Goal: Transaction & Acquisition: Purchase product/service

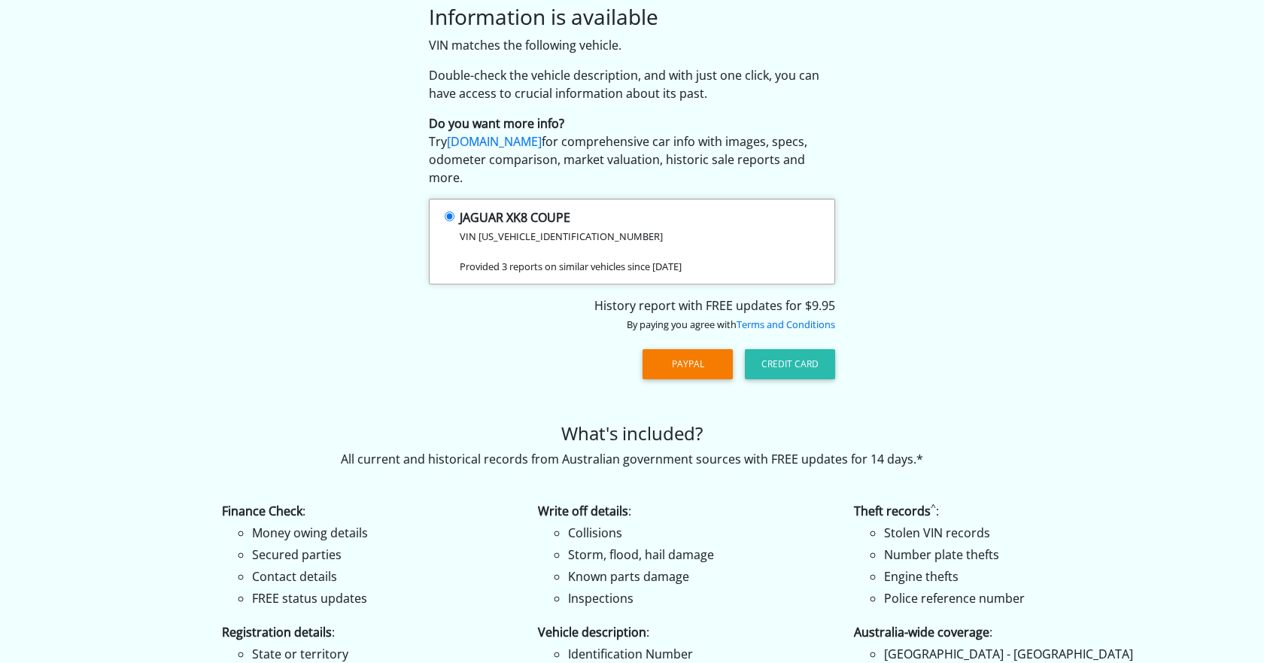
scroll to position [73, 0]
click at [805, 350] on button "Credit Card" at bounding box center [790, 365] width 90 height 30
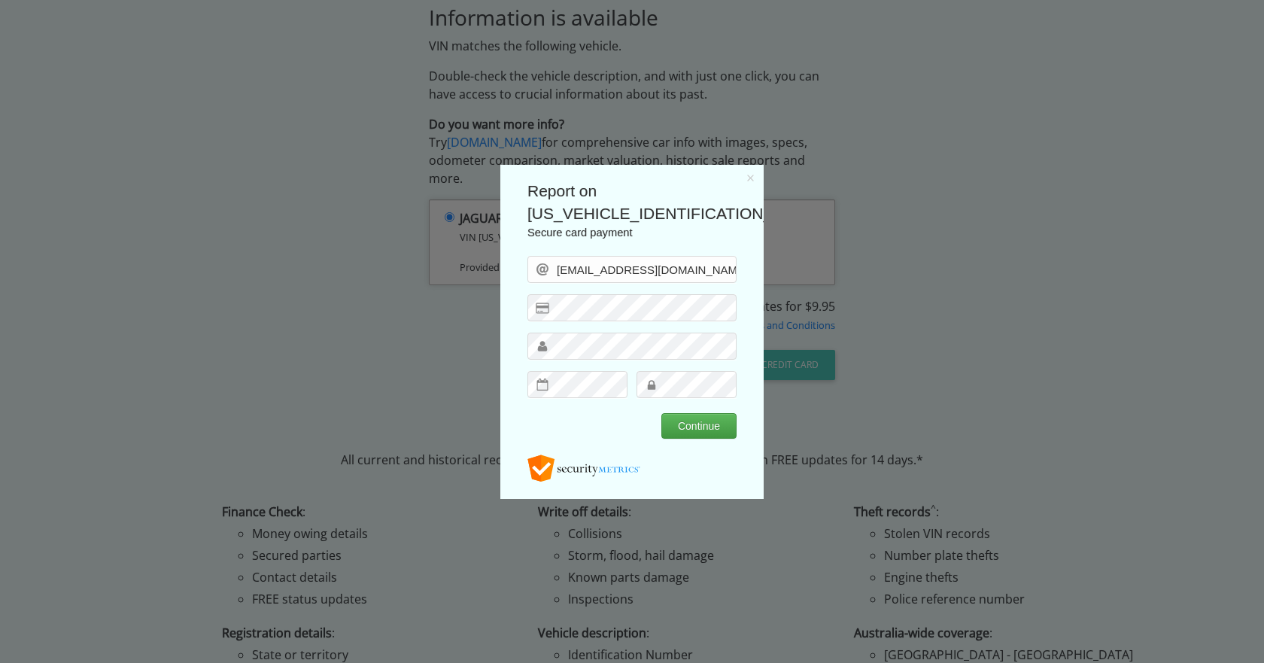
scroll to position [0, 0]
click at [700, 422] on button "Continue" at bounding box center [699, 425] width 75 height 26
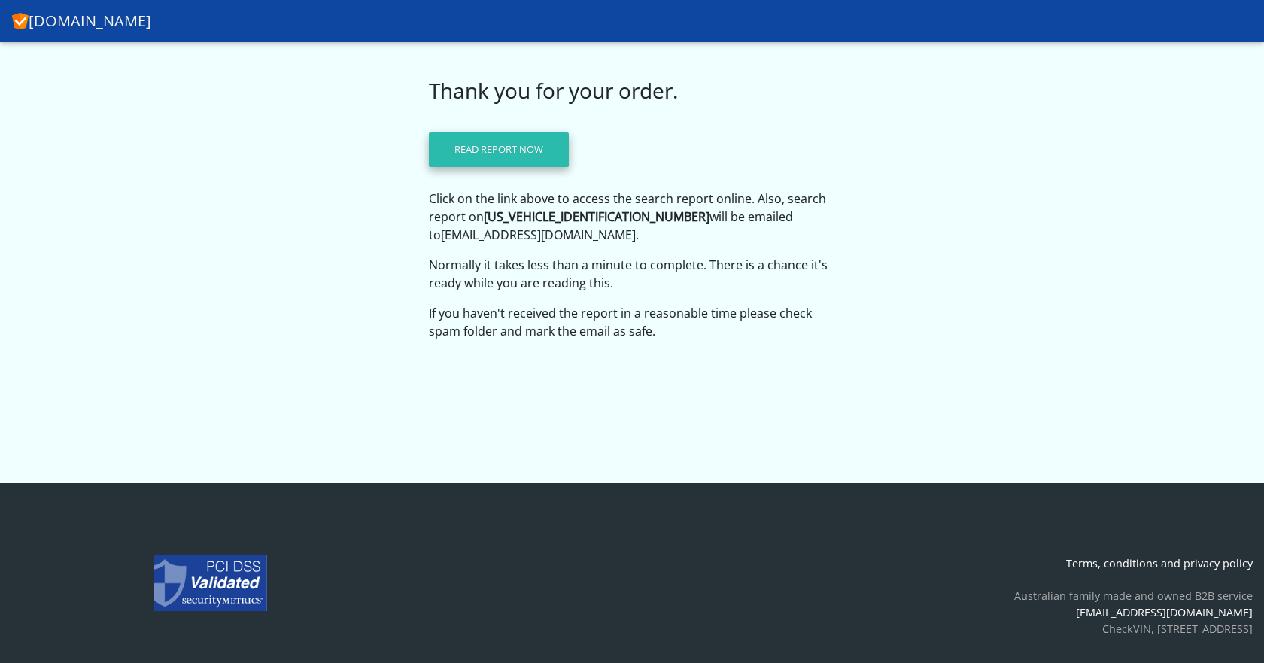
click at [556, 145] on link "Read report now" at bounding box center [499, 149] width 140 height 35
